Goal: Navigation & Orientation: Find specific page/section

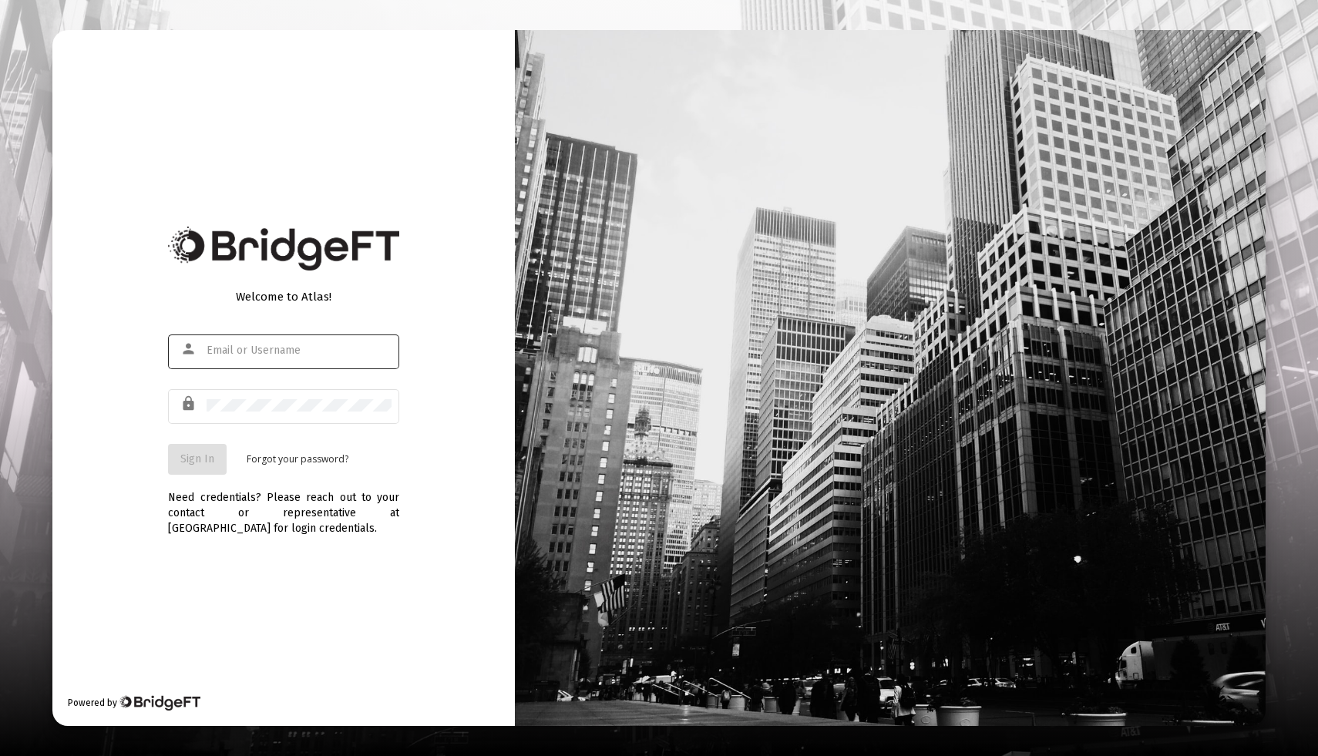
type input "[EMAIL_ADDRESS][DOMAIN_NAME]"
click at [207, 466] on button "Sign In" at bounding box center [197, 459] width 59 height 31
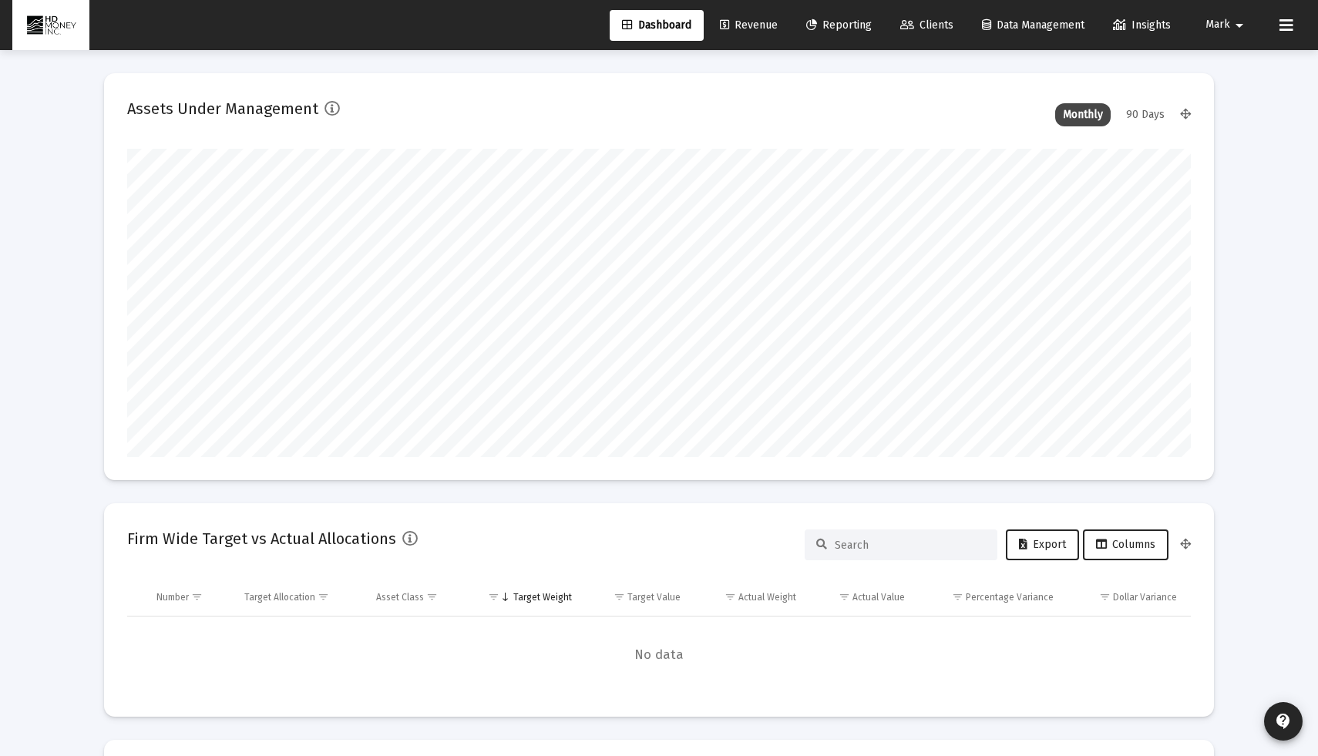
scroll to position [308, 573]
type input "[DATE]"
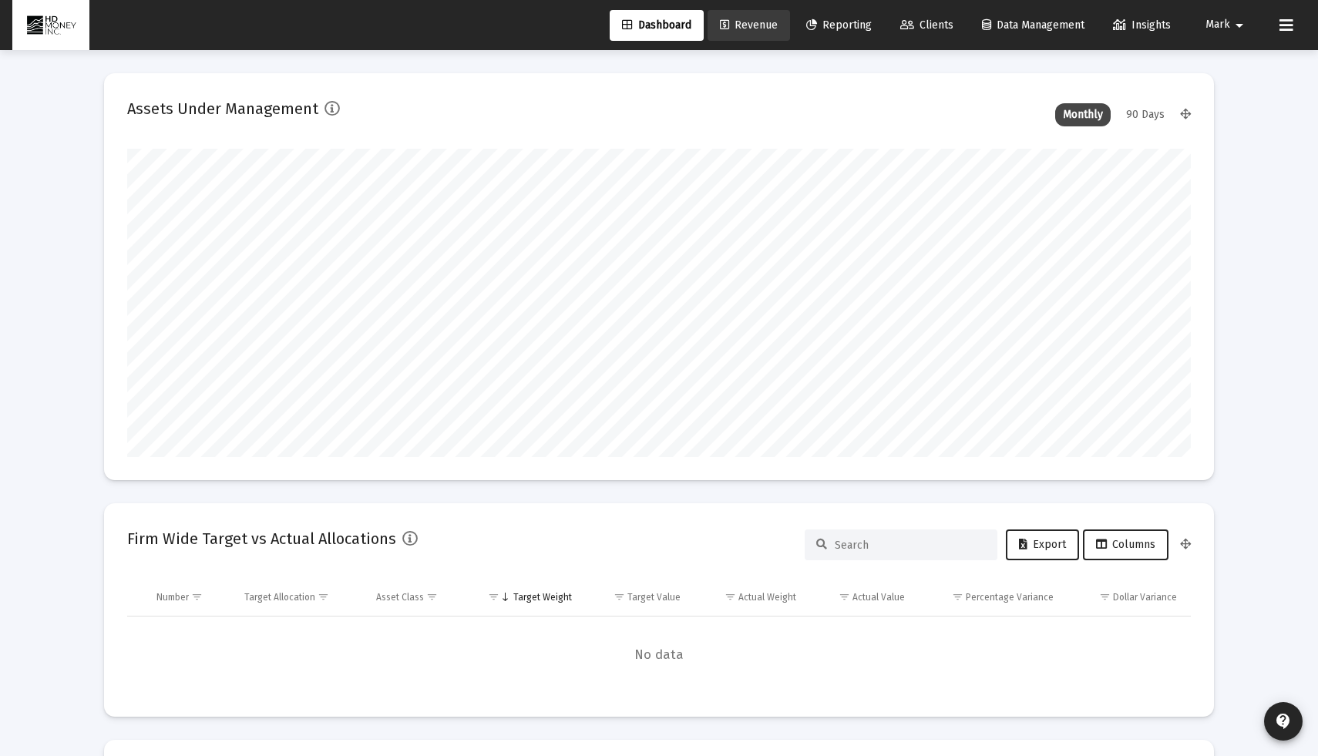
click at [764, 20] on span "Revenue" at bounding box center [749, 25] width 58 height 13
